Goal: Check status: Check status

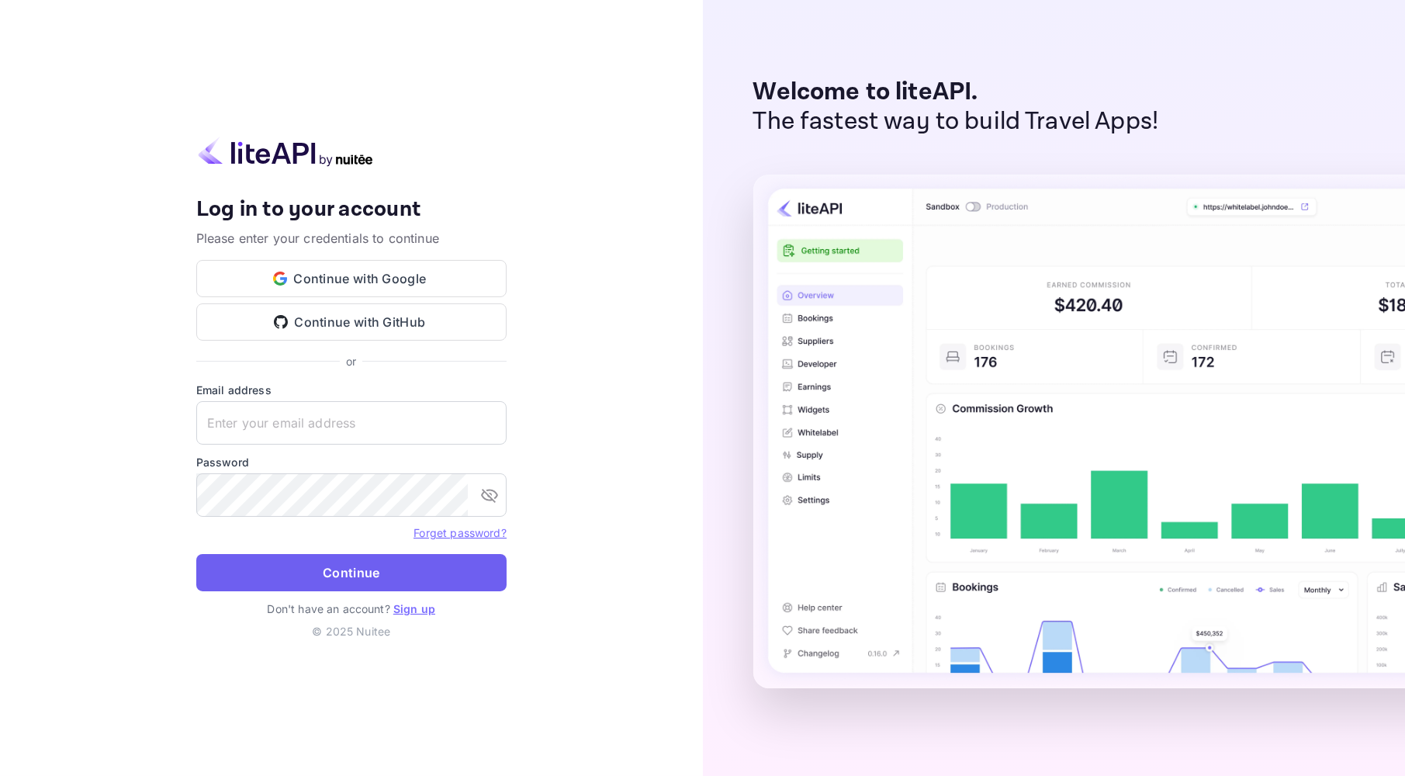
type input "[EMAIL_ADDRESS][DOMAIN_NAME]"
click at [352, 579] on button "Continue" at bounding box center [351, 572] width 310 height 37
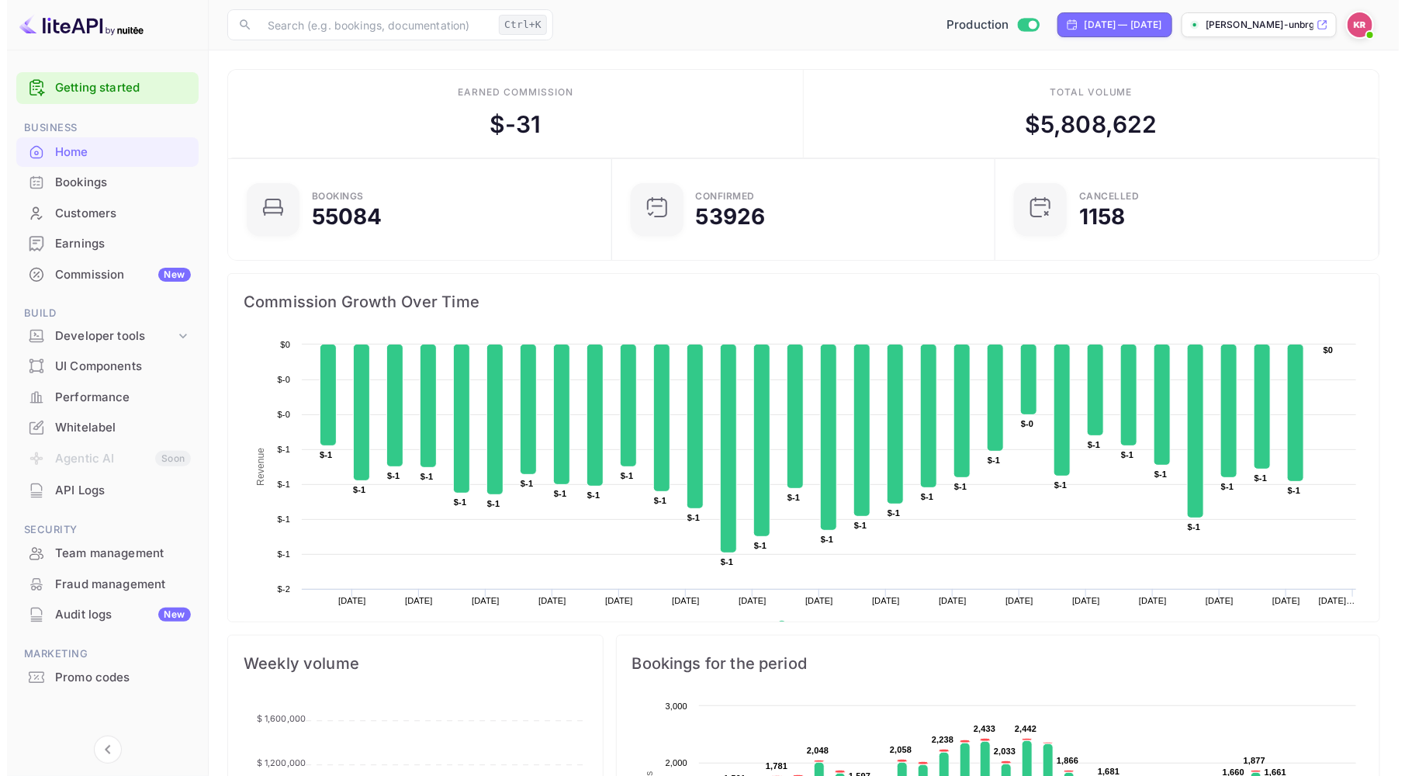
scroll to position [13, 14]
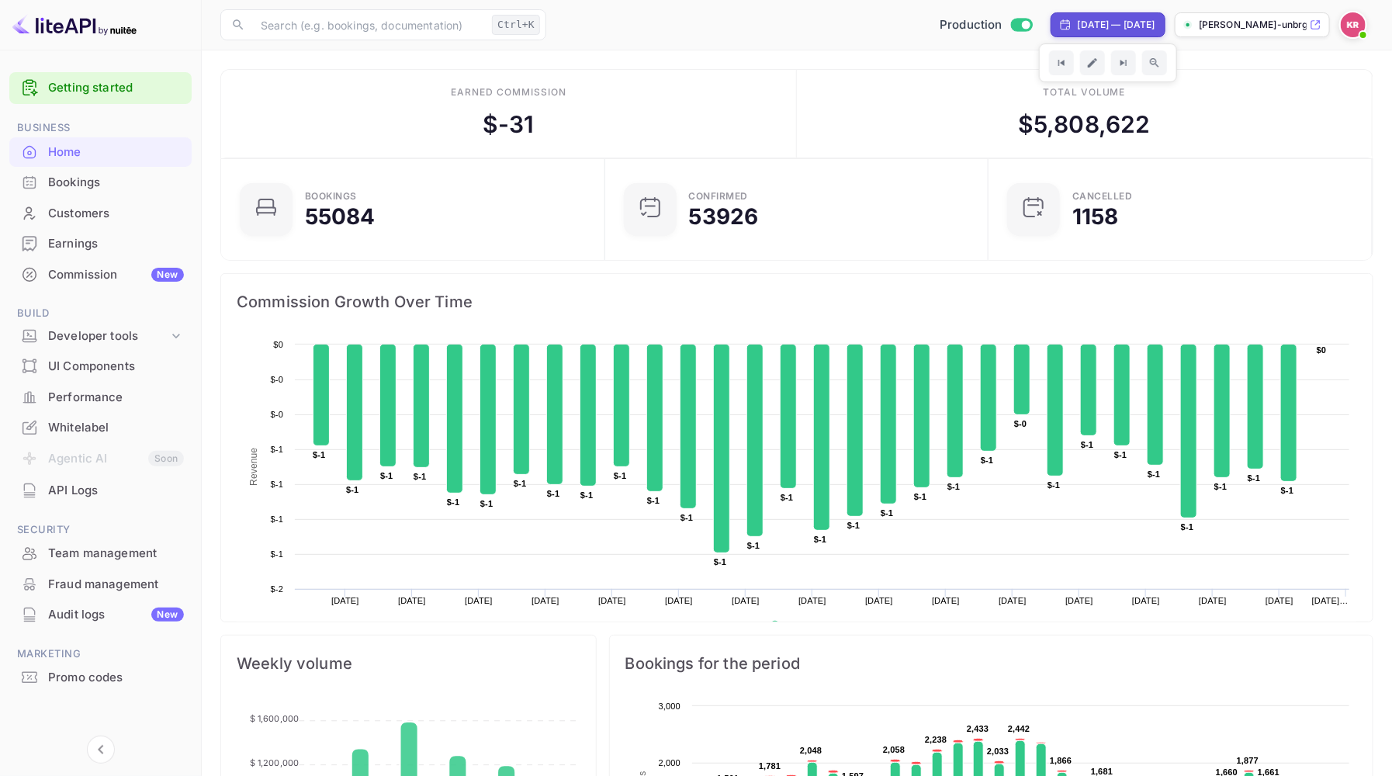
click at [1130, 23] on div "[DATE] — [DATE]" at bounding box center [1117, 25] width 78 height 14
select select "8"
select select "2025"
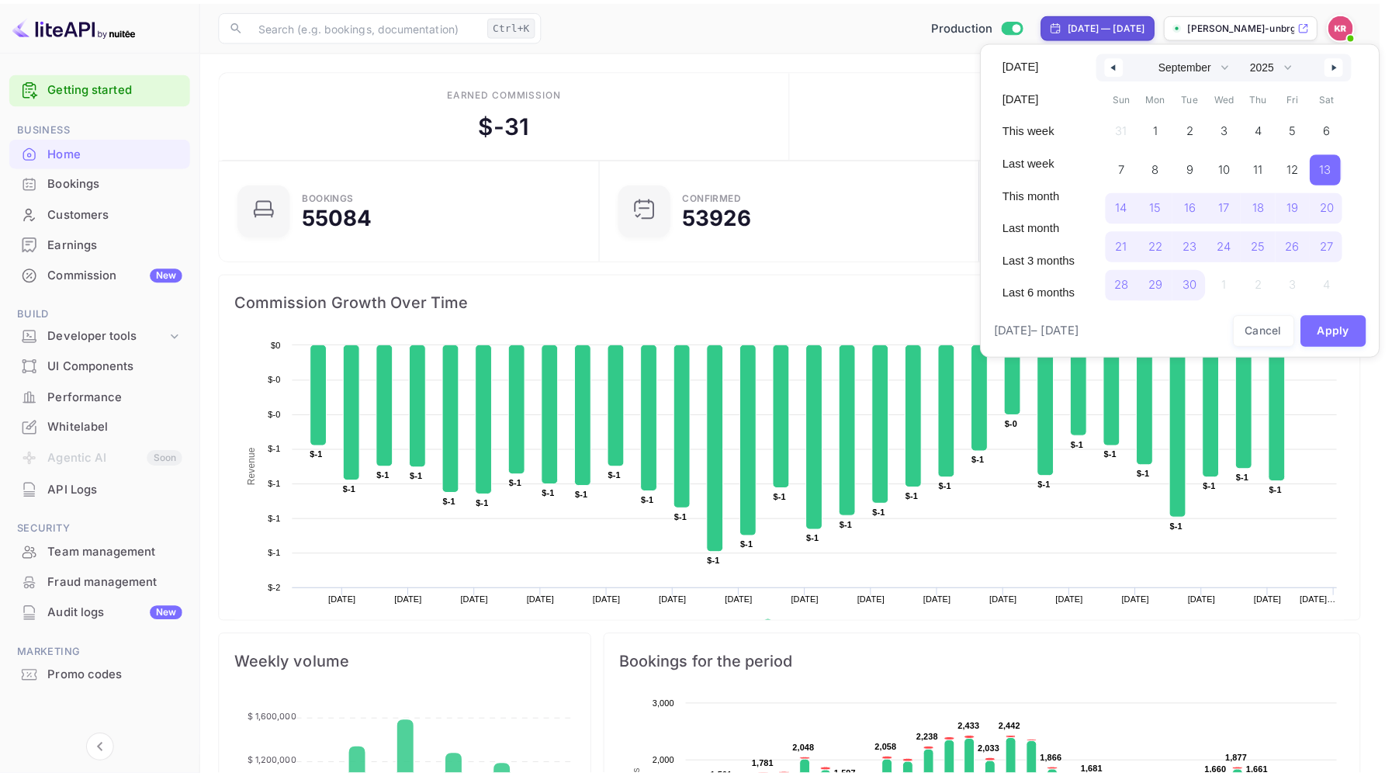
scroll to position [13, 13]
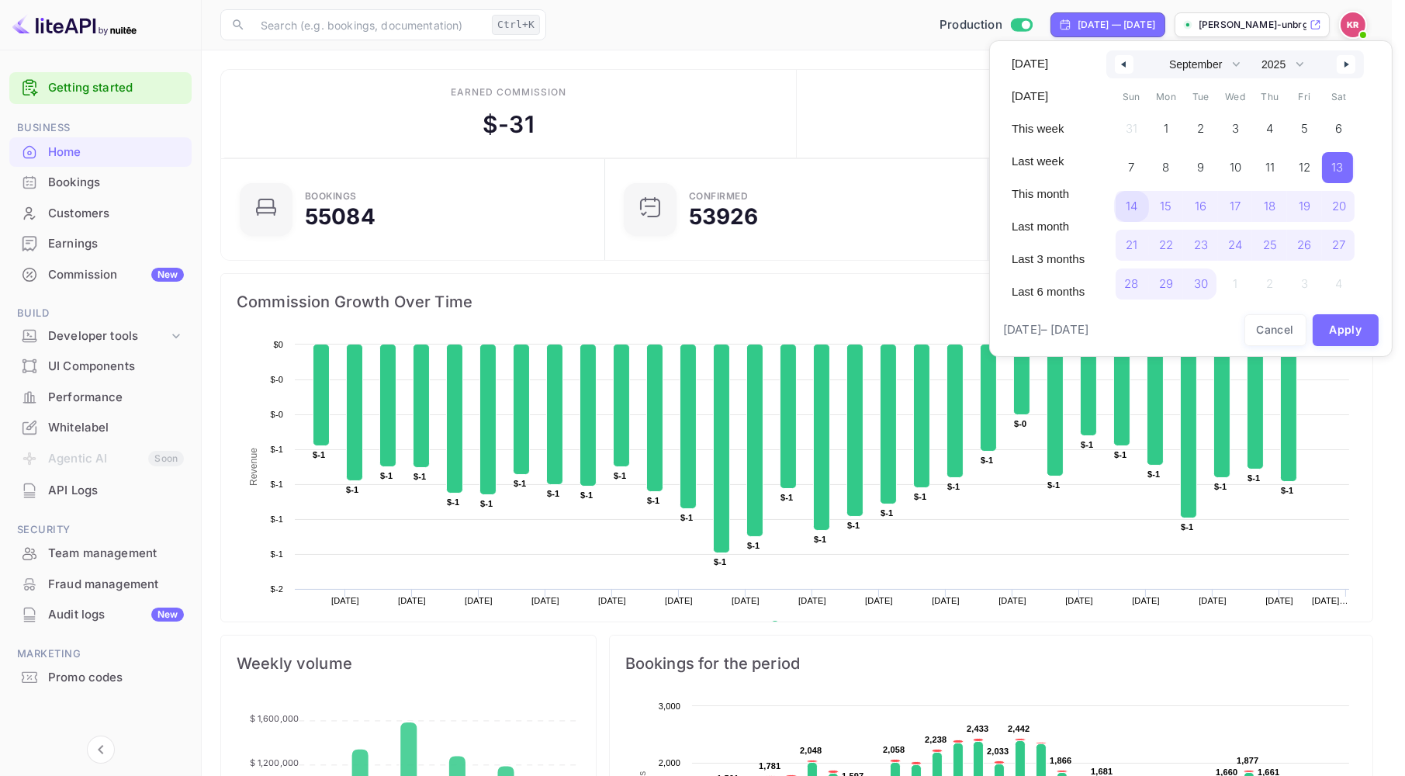
click at [1130, 204] on span "14" at bounding box center [1132, 206] width 12 height 28
click at [1210, 286] on span "30" at bounding box center [1200, 283] width 35 height 31
click at [1129, 197] on span "14" at bounding box center [1132, 206] width 12 height 28
click at [1360, 327] on button "Apply" at bounding box center [1346, 330] width 67 height 32
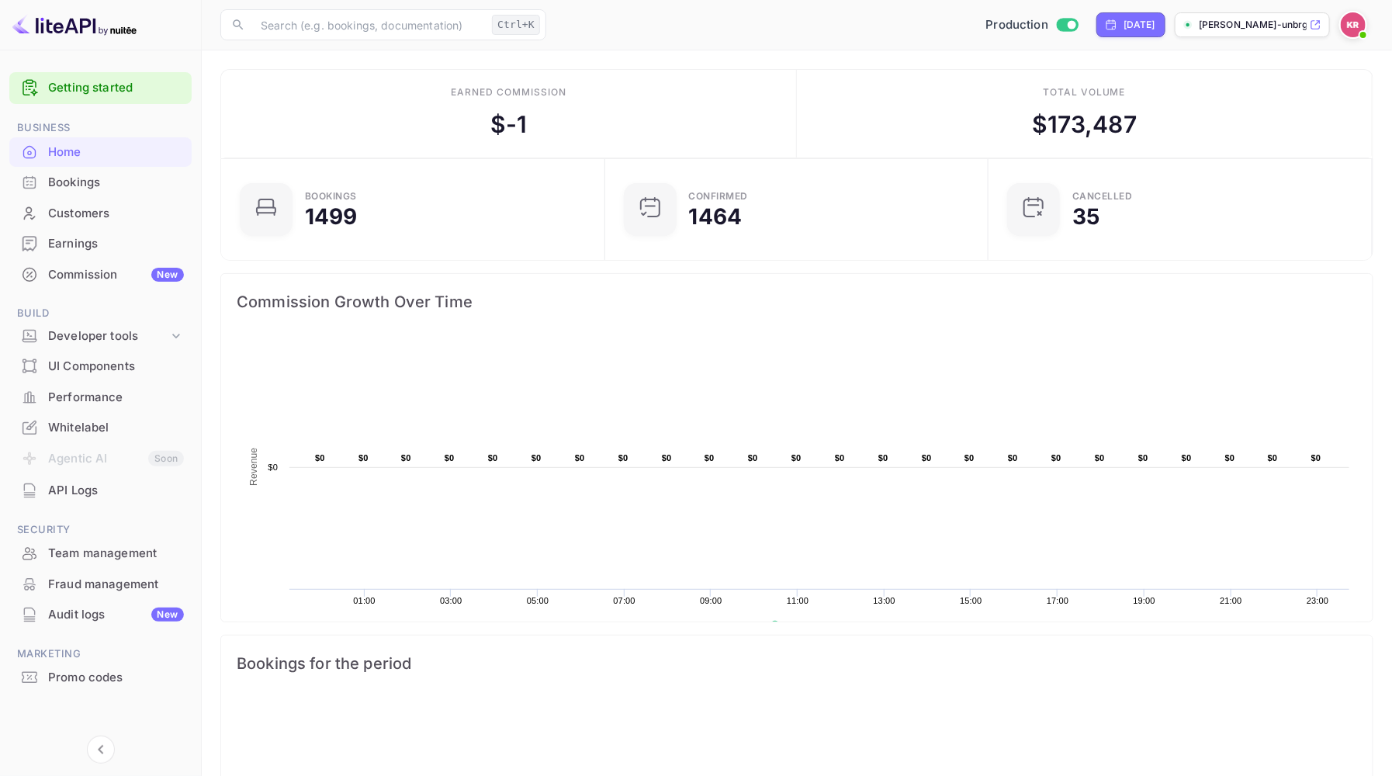
click at [1139, 21] on div "[DATE]" at bounding box center [1139, 25] width 32 height 14
select select "8"
select select "2025"
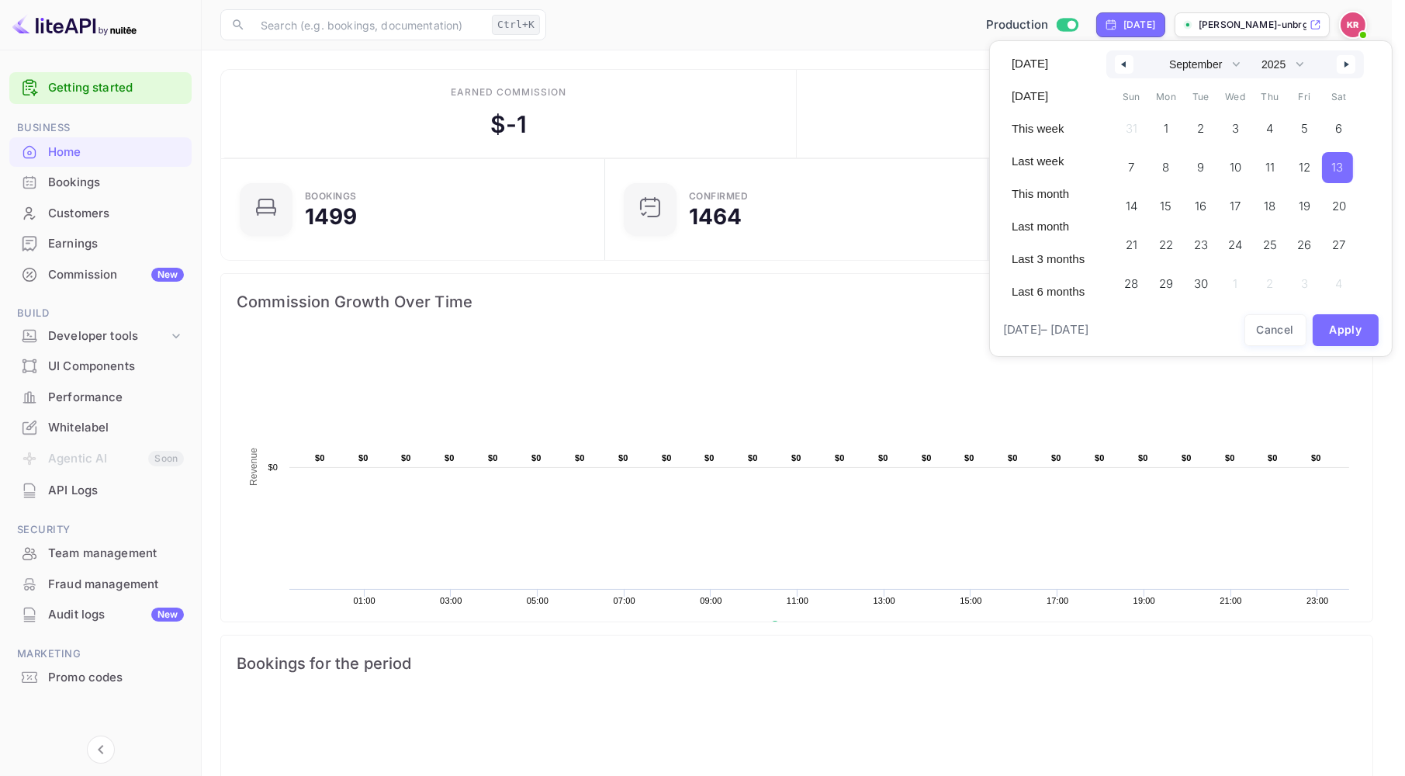
click at [1346, 66] on icon "button" at bounding box center [1349, 64] width 8 height 6
select select "9"
click at [1203, 204] on span "14" at bounding box center [1199, 206] width 12 height 28
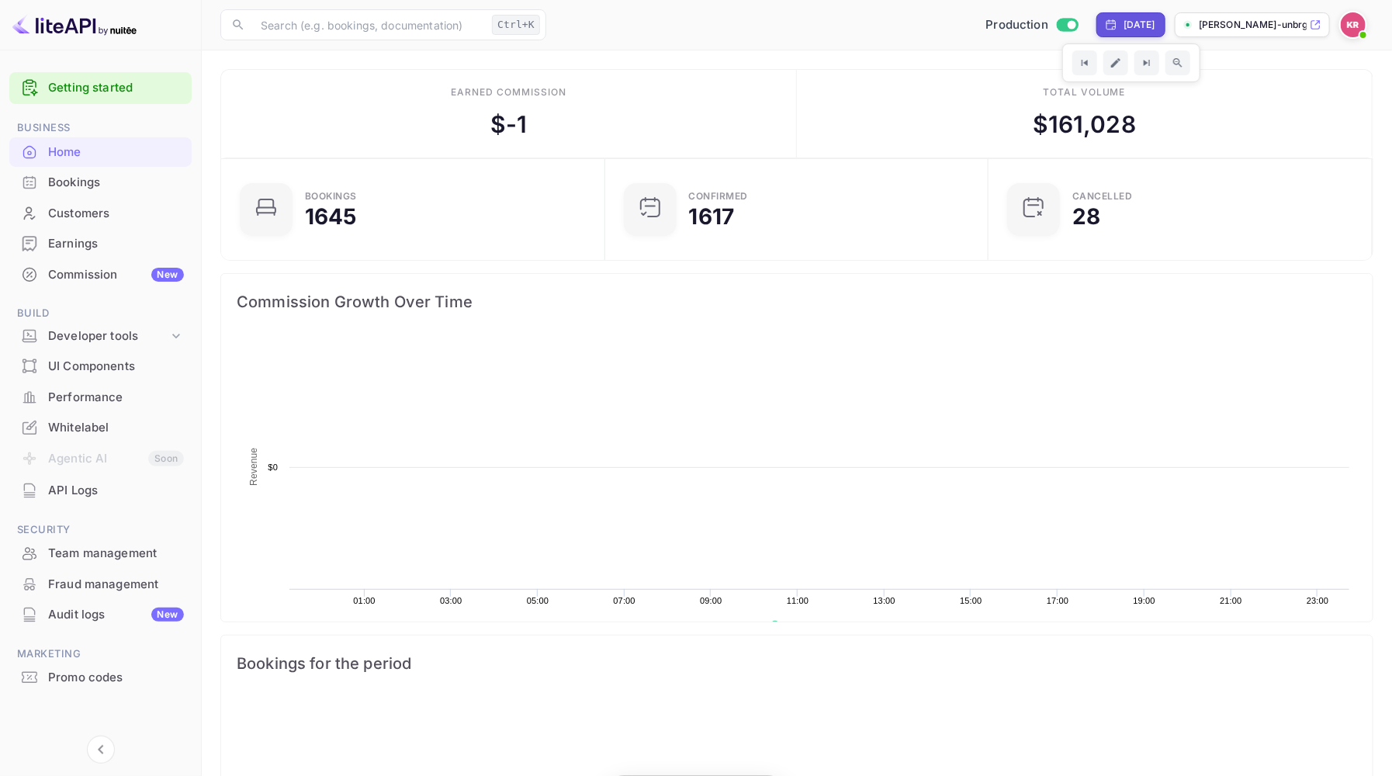
click at [1143, 24] on div "[DATE]" at bounding box center [1139, 25] width 32 height 14
select select "9"
select select "2025"
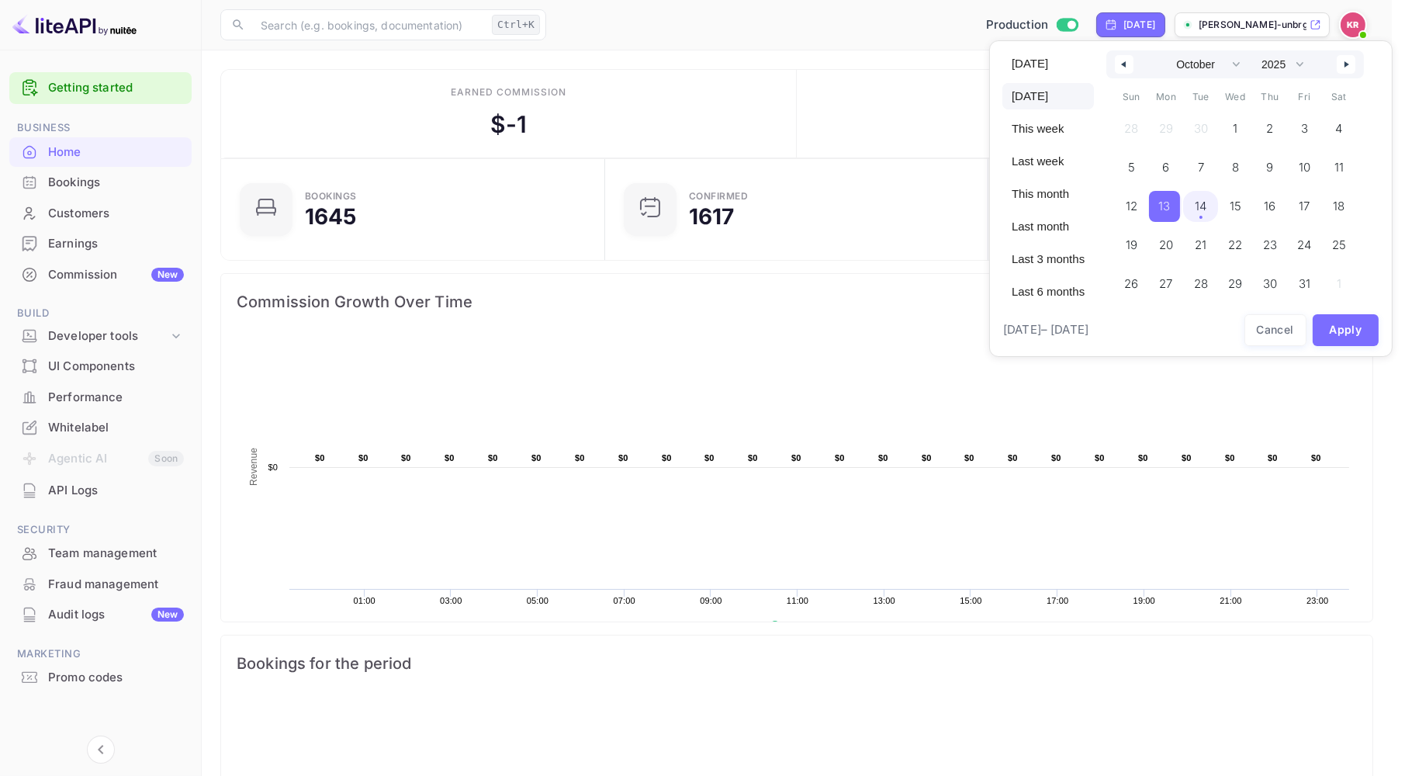
click at [1188, 202] on span "14" at bounding box center [1200, 206] width 35 height 31
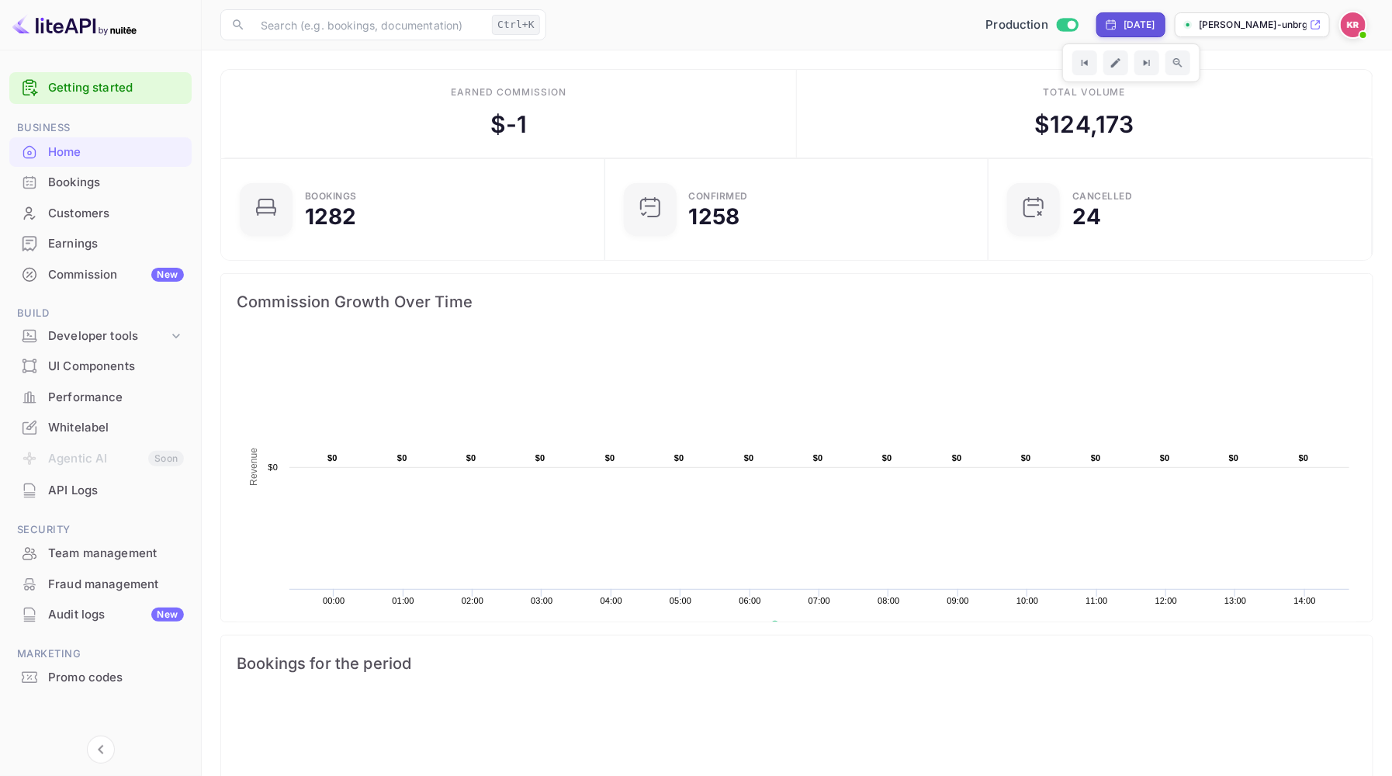
click at [1147, 20] on div "[DATE]" at bounding box center [1139, 25] width 32 height 14
select select "9"
select select "2025"
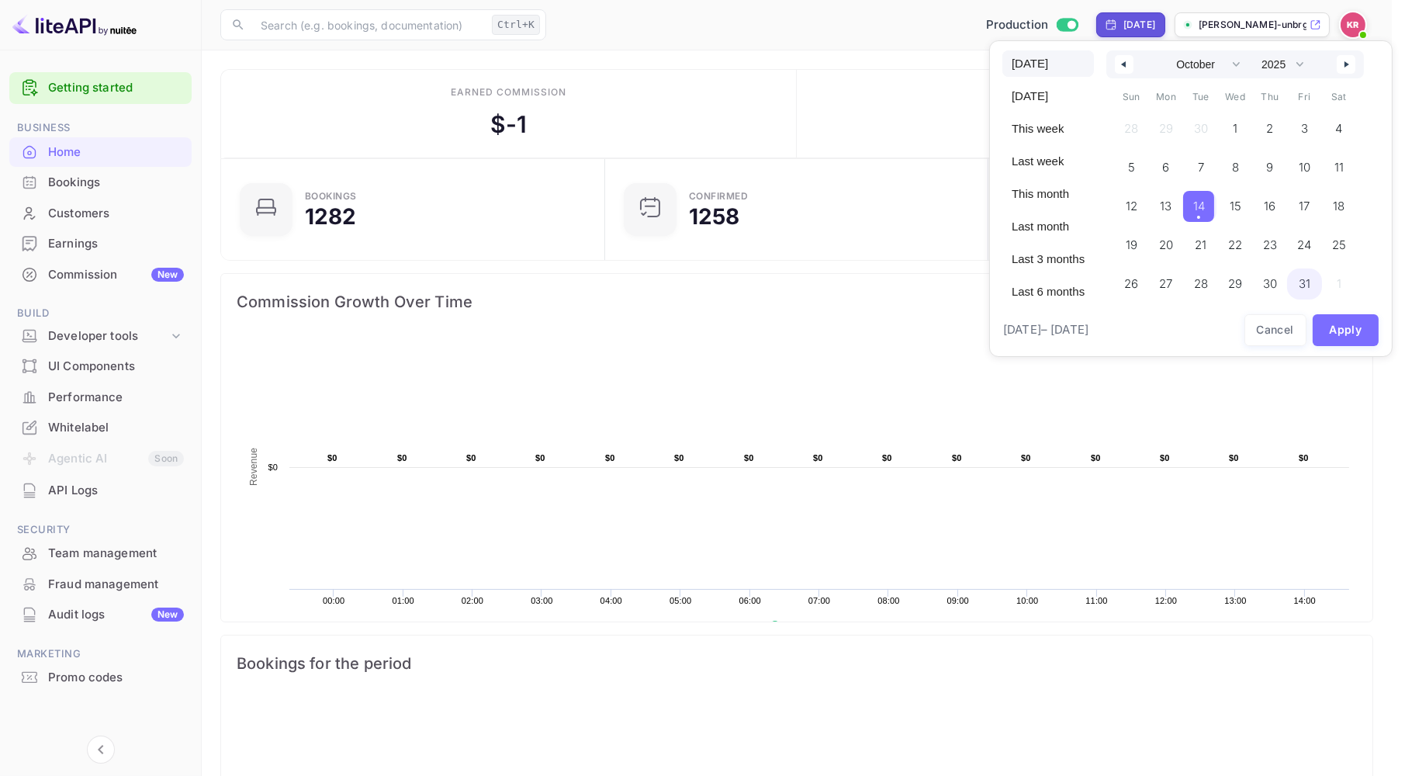
click at [1309, 279] on span "31" at bounding box center [1304, 283] width 35 height 31
click at [1196, 205] on span "14" at bounding box center [1199, 206] width 12 height 28
click at [1293, 282] on span "31" at bounding box center [1302, 283] width 31 height 31
drag, startPoint x: 1199, startPoint y: 209, endPoint x: 1353, endPoint y: 355, distance: 211.3
click at [1199, 210] on span "14" at bounding box center [1199, 206] width 12 height 28
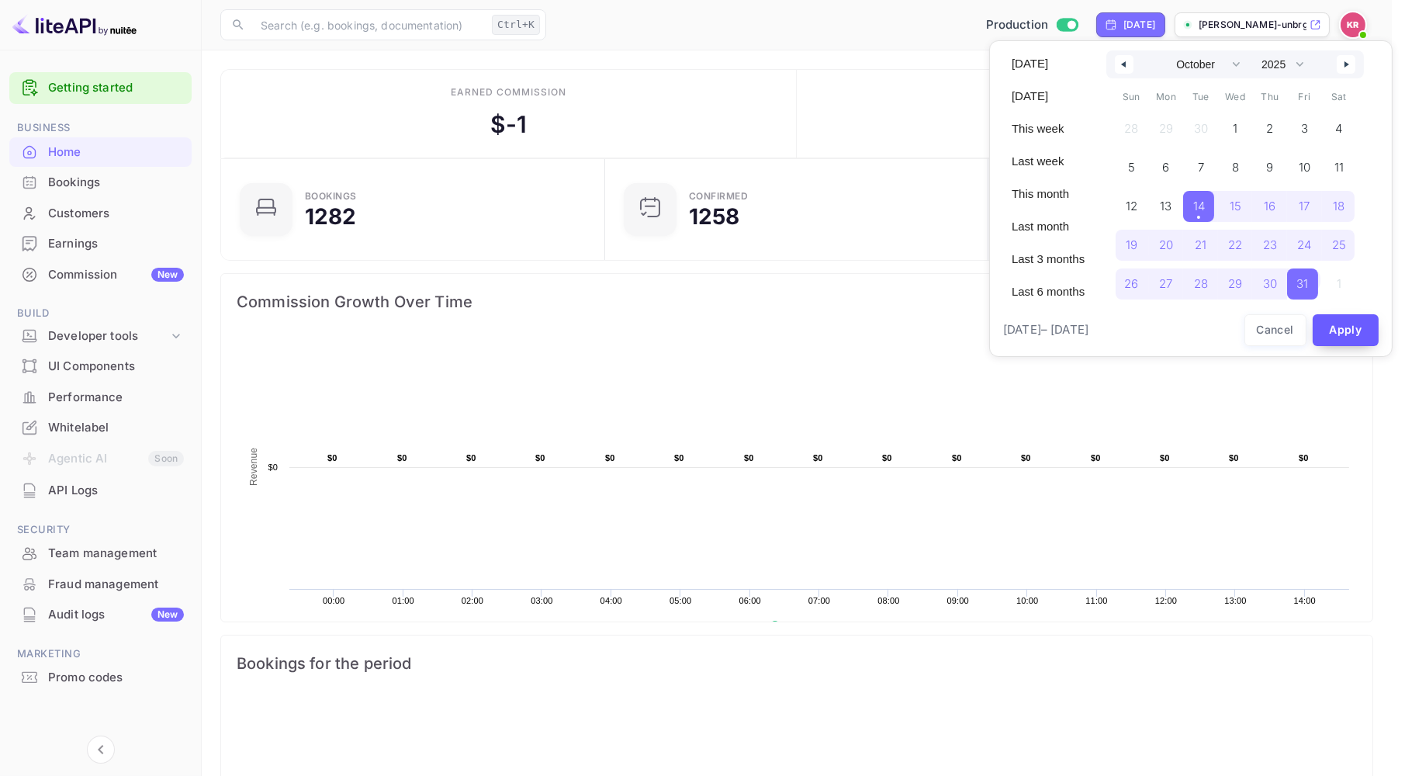
click at [1338, 332] on button "Apply" at bounding box center [1346, 330] width 67 height 32
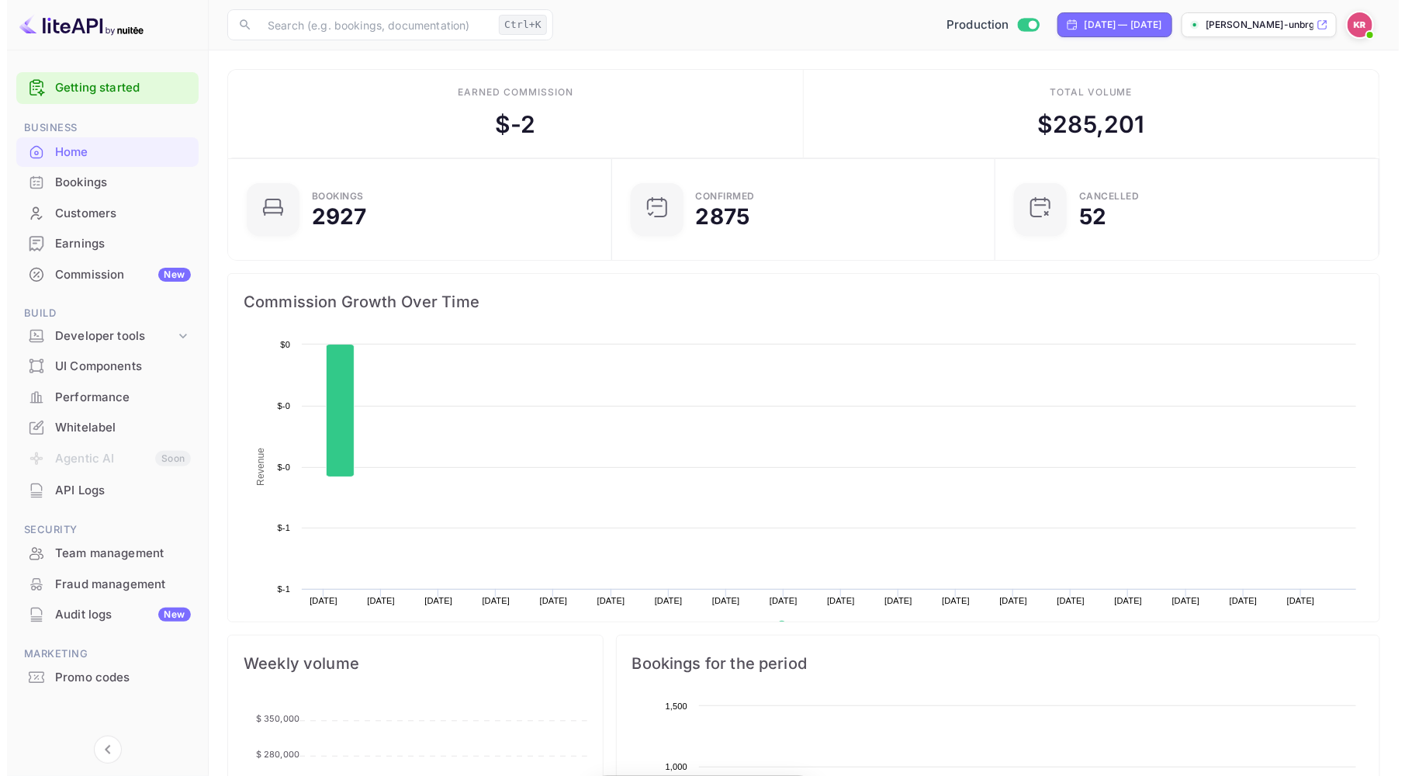
scroll to position [239, 362]
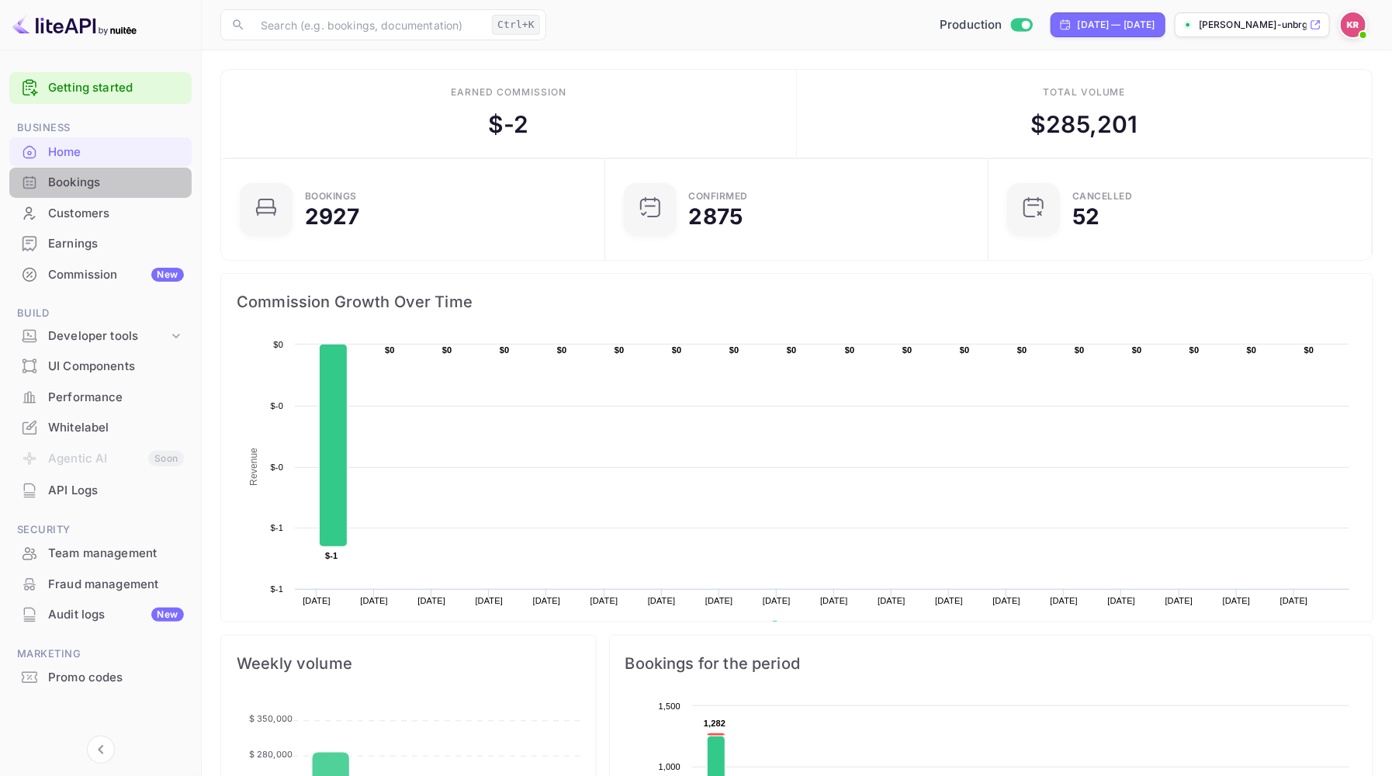
click at [61, 179] on div "Bookings" at bounding box center [116, 183] width 136 height 18
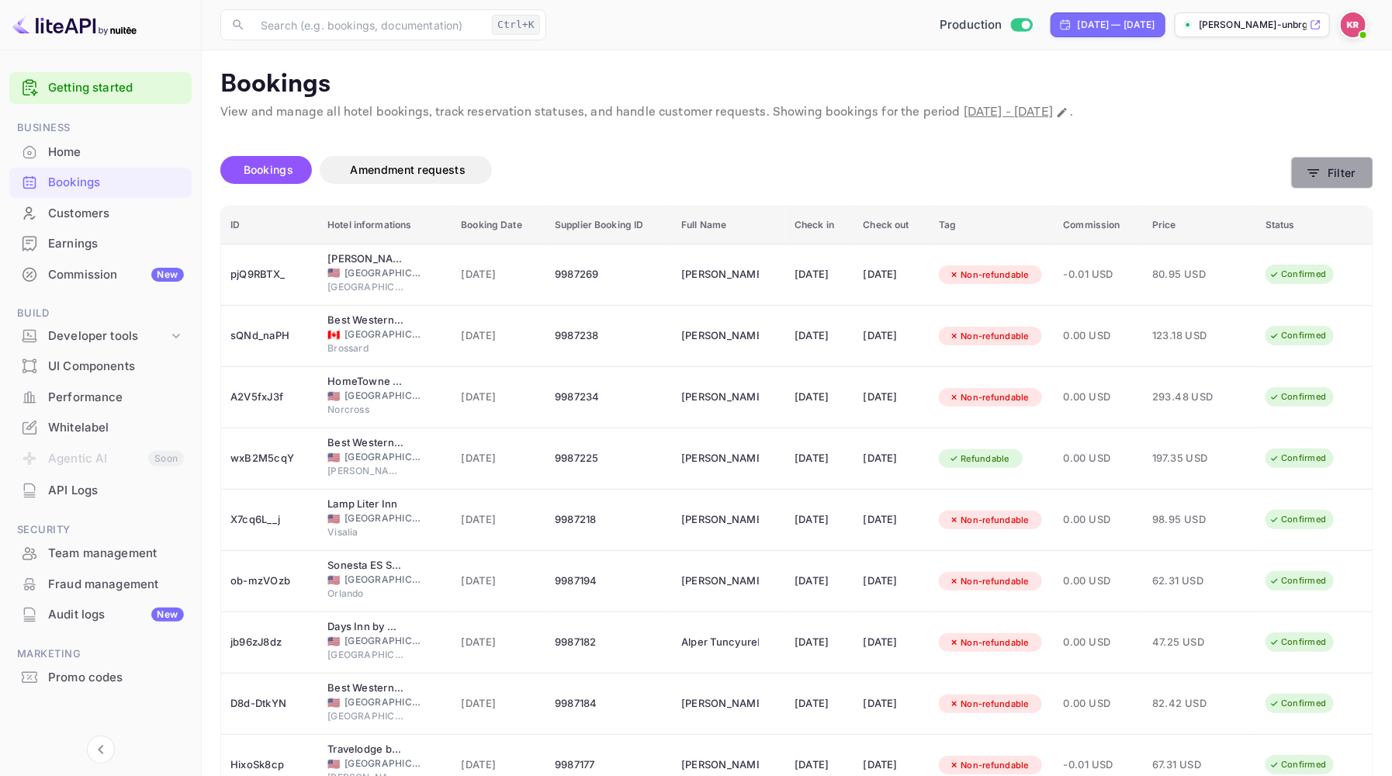
drag, startPoint x: 1331, startPoint y: 178, endPoint x: 1319, endPoint y: 181, distance: 11.9
click at [1319, 181] on button "Filter" at bounding box center [1332, 173] width 82 height 32
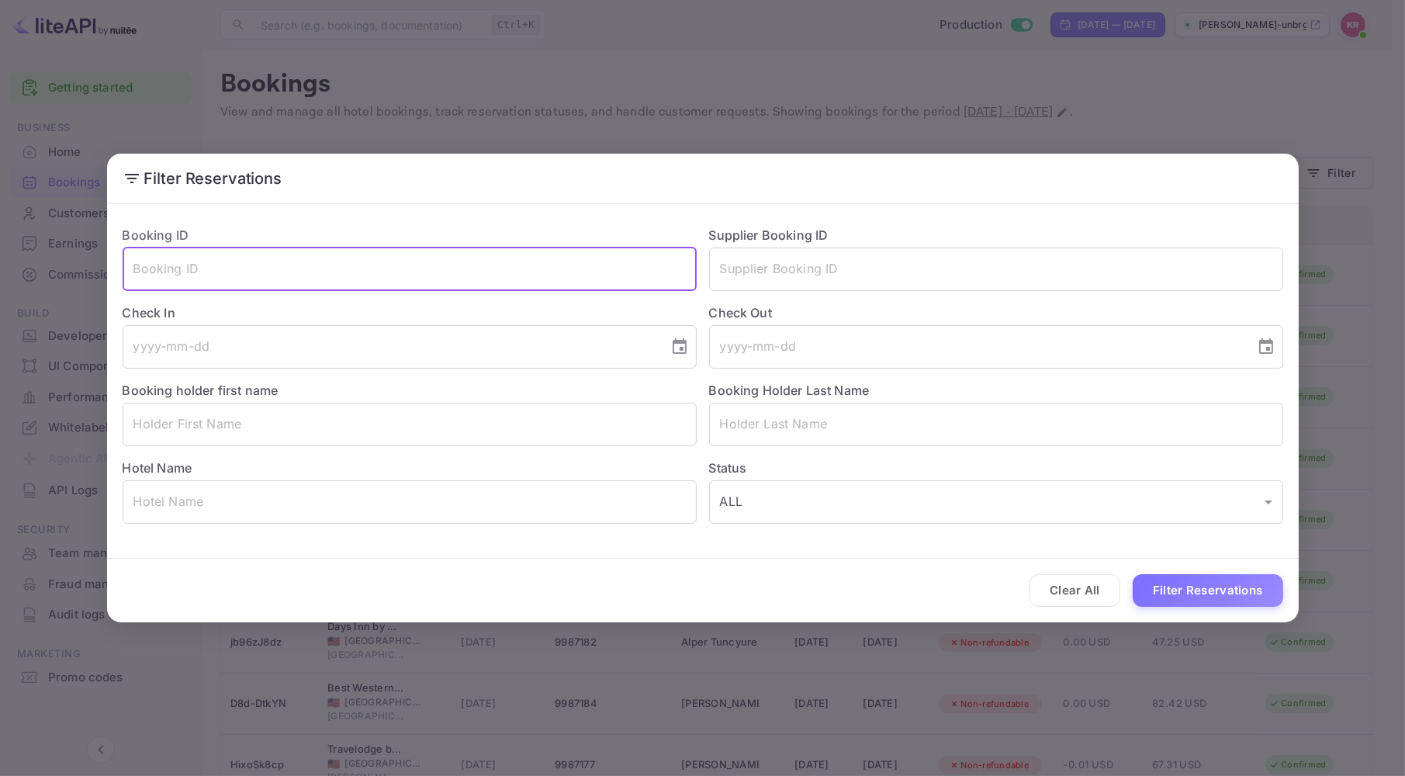
click at [144, 279] on input "text" at bounding box center [410, 268] width 574 height 43
paste input "5DlZxQ1-M"
click at [1189, 584] on button "Filter Reservations" at bounding box center [1208, 590] width 151 height 33
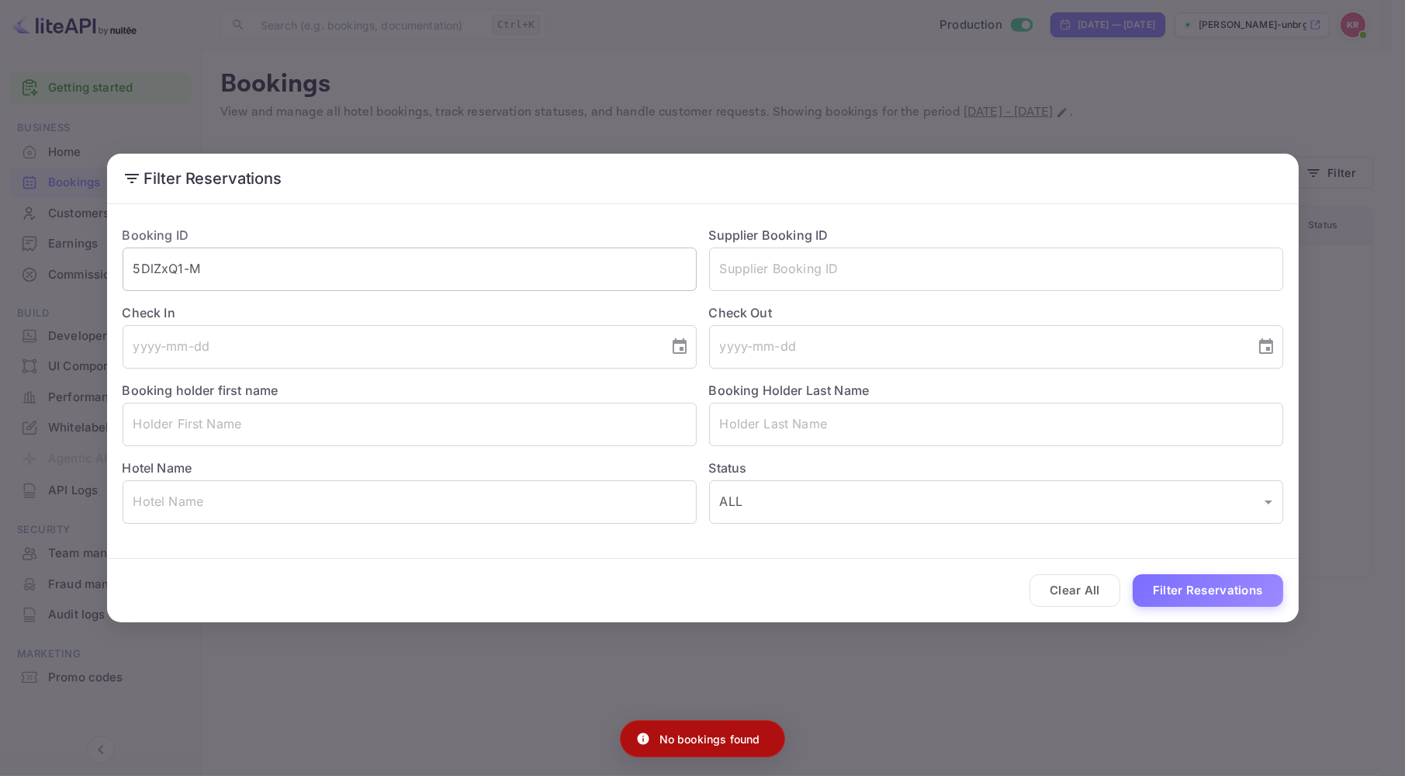
click at [136, 261] on input "5DlZxQ1-M" at bounding box center [410, 268] width 574 height 43
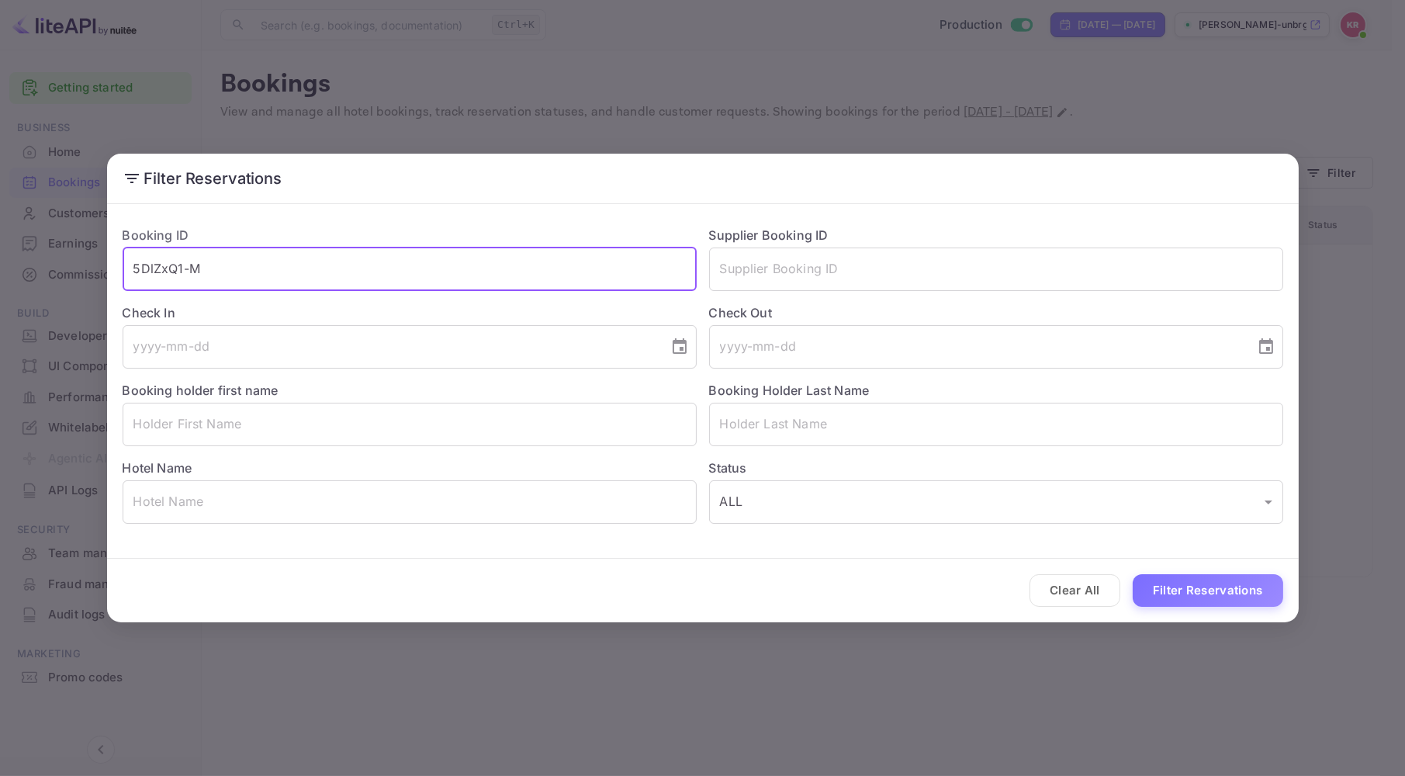
type input "5DlZxQ1-M"
click at [1133, 574] on button "Filter Reservations" at bounding box center [1208, 590] width 151 height 33
